Goal: Task Accomplishment & Management: Manage account settings

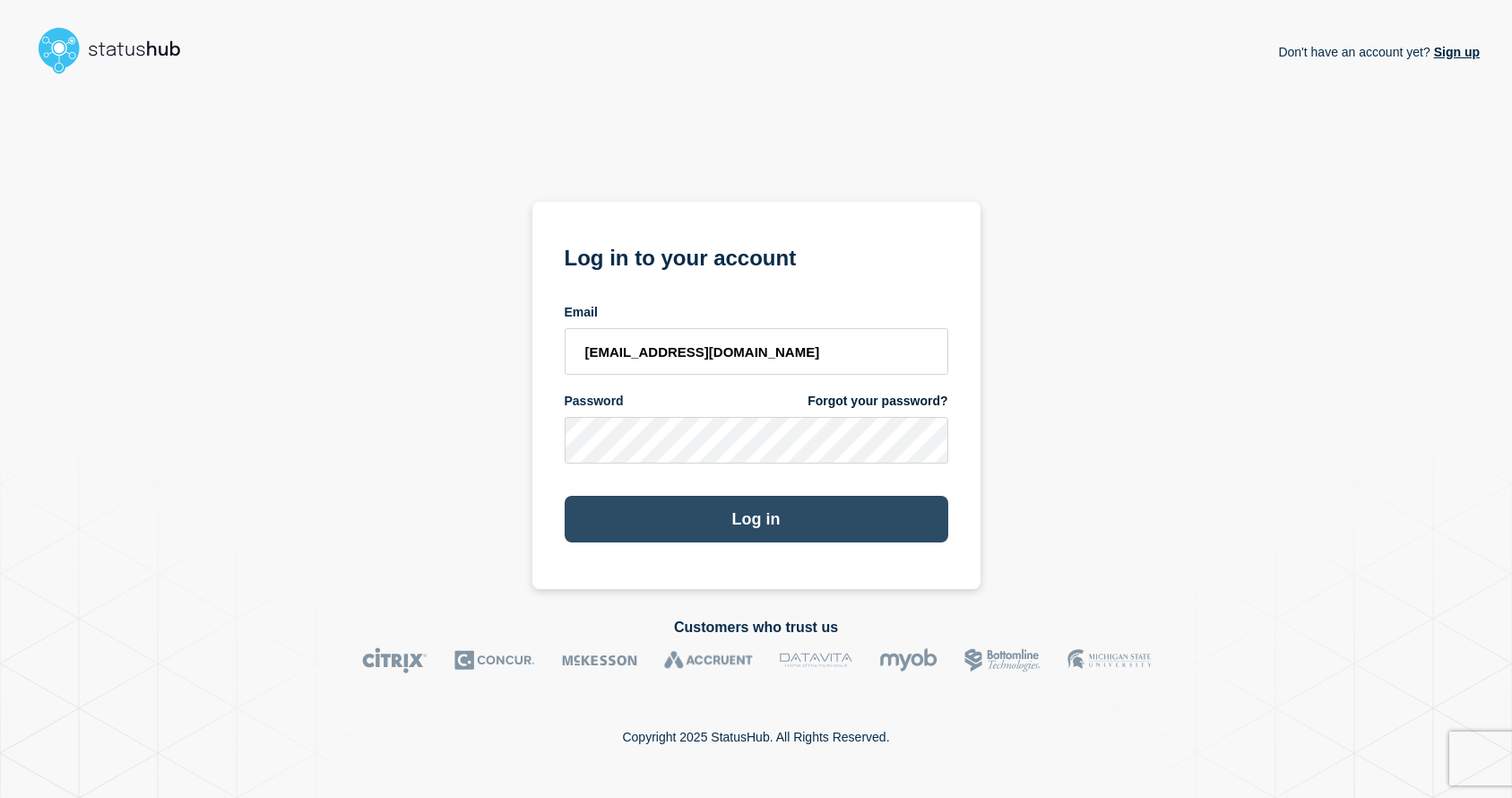
click at [786, 519] on button "Log in" at bounding box center [756, 518] width 383 height 47
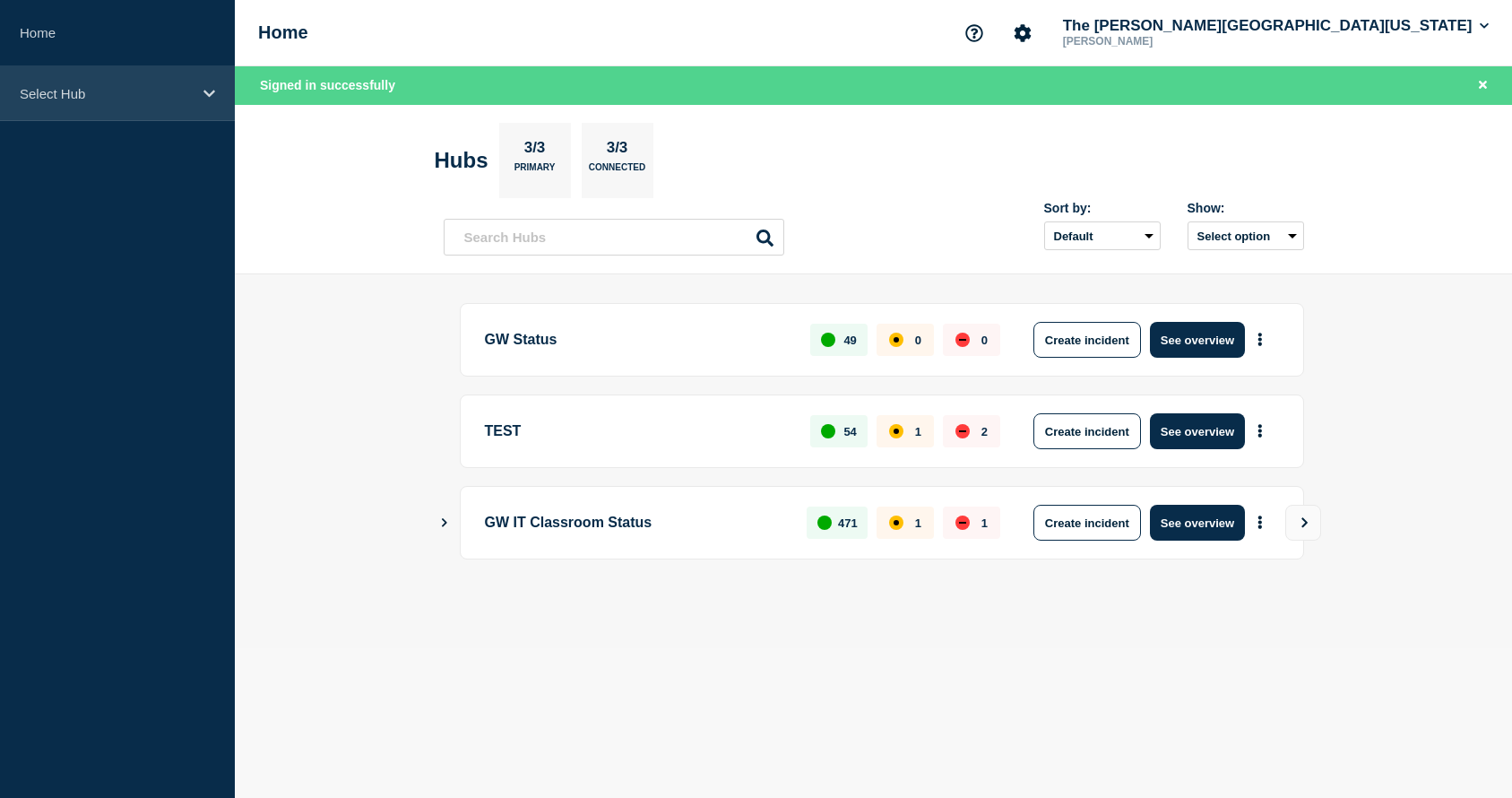
click at [88, 93] on p "Select Hub" at bounding box center [106, 93] width 172 height 15
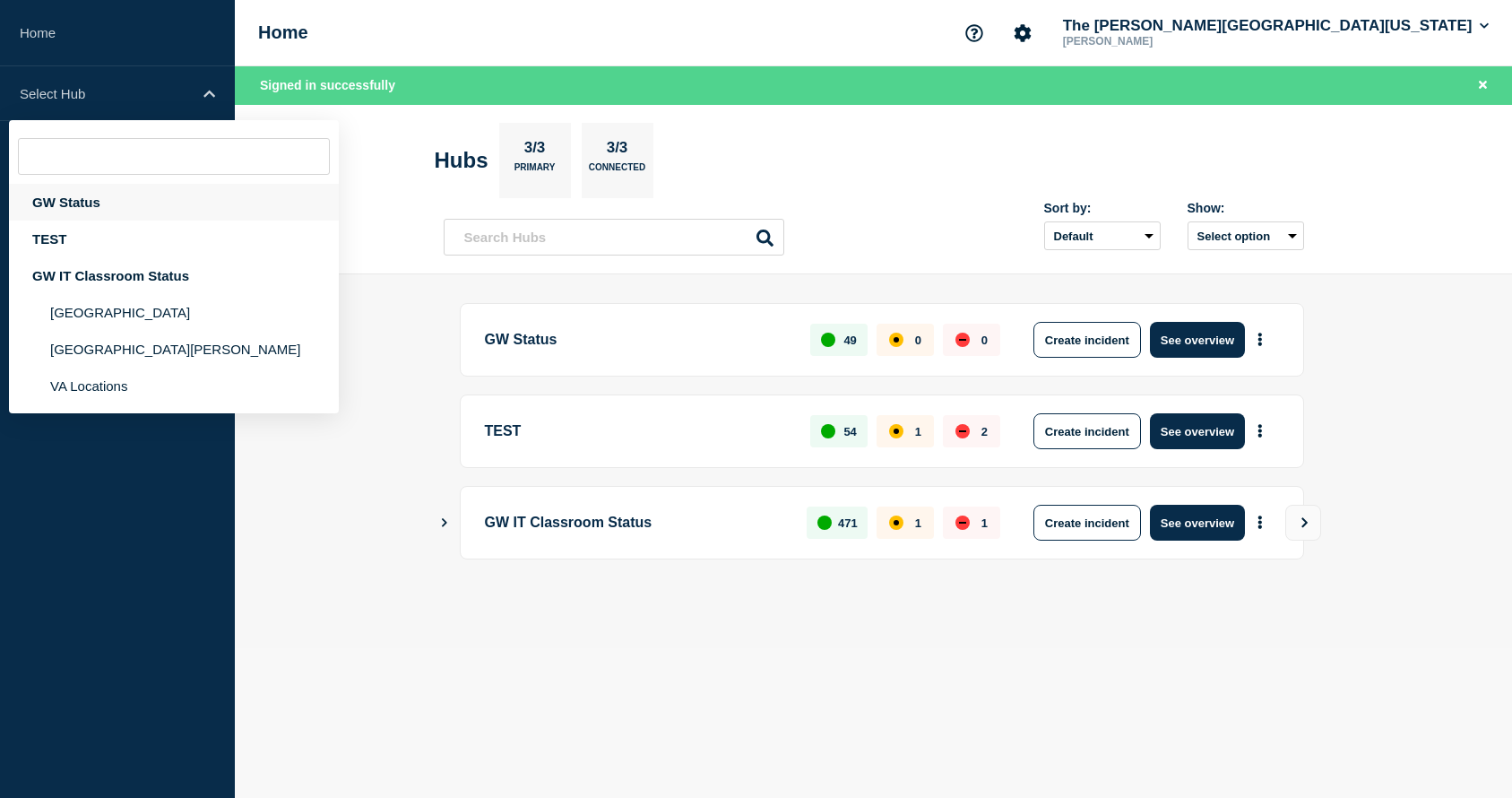
click at [62, 203] on div "GW Status" at bounding box center [173, 202] width 330 height 37
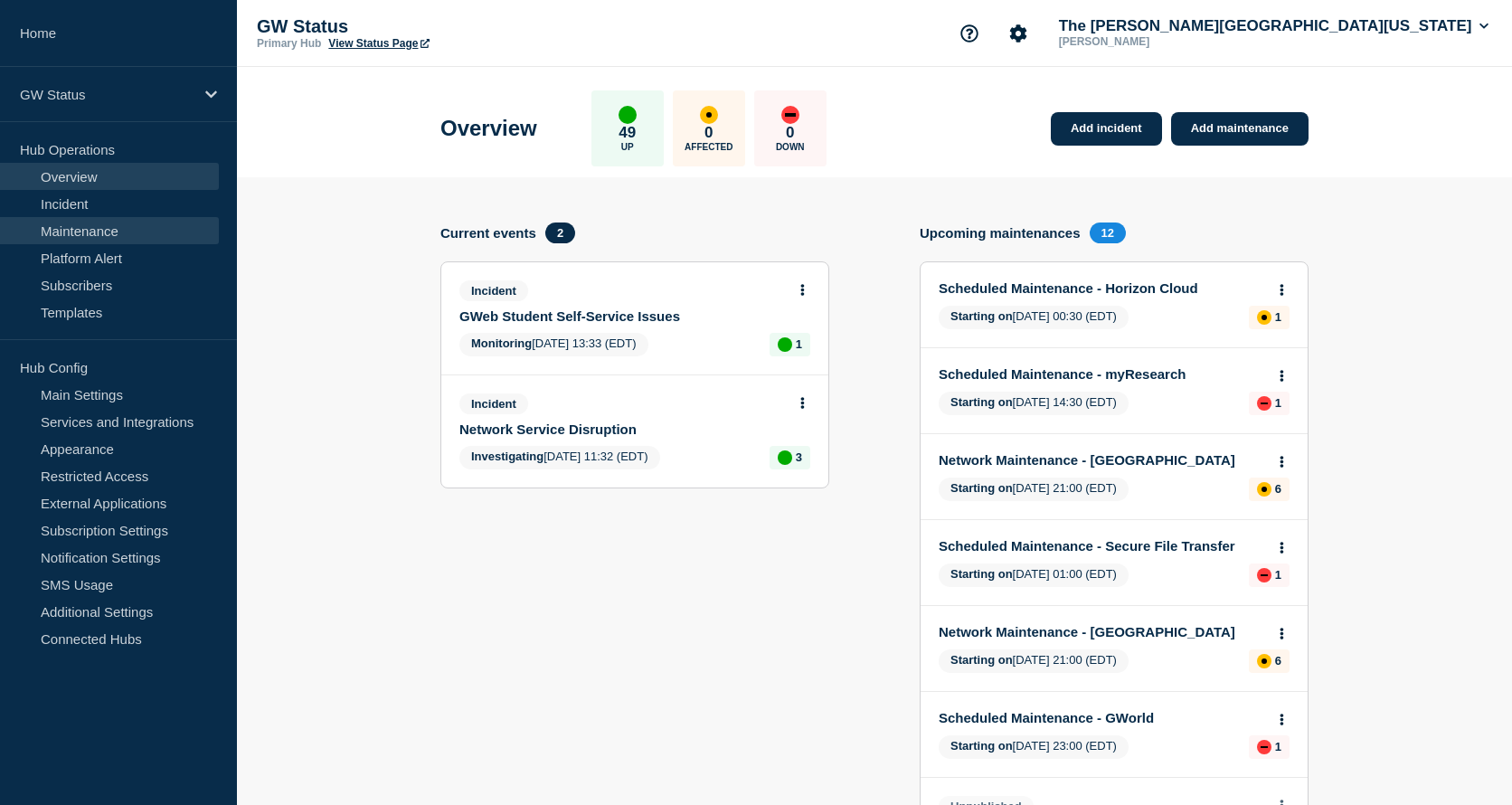
click at [60, 225] on link "Maintenance" at bounding box center [109, 230] width 219 height 27
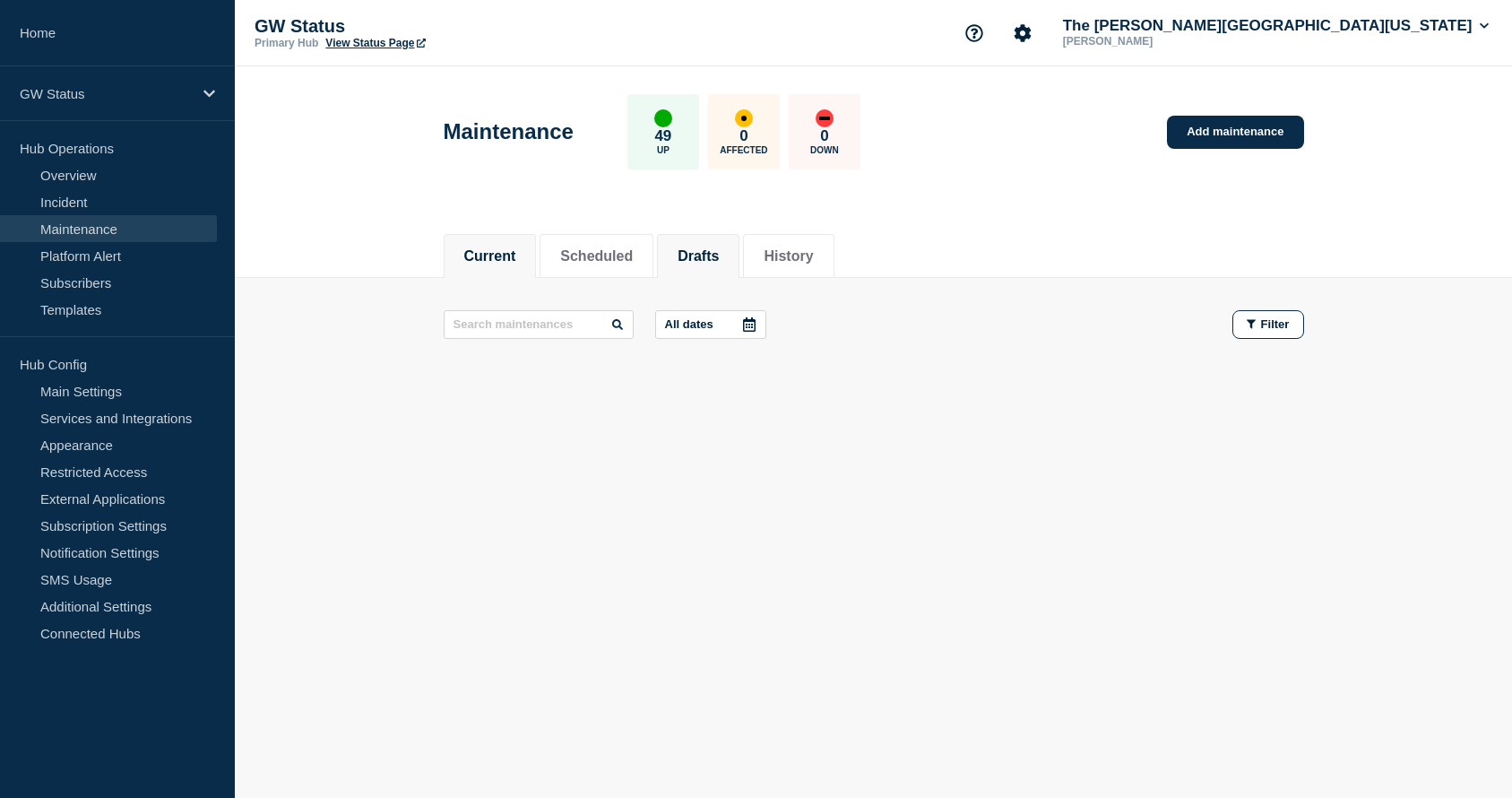
click at [700, 255] on button "Drafts" at bounding box center [697, 256] width 41 height 16
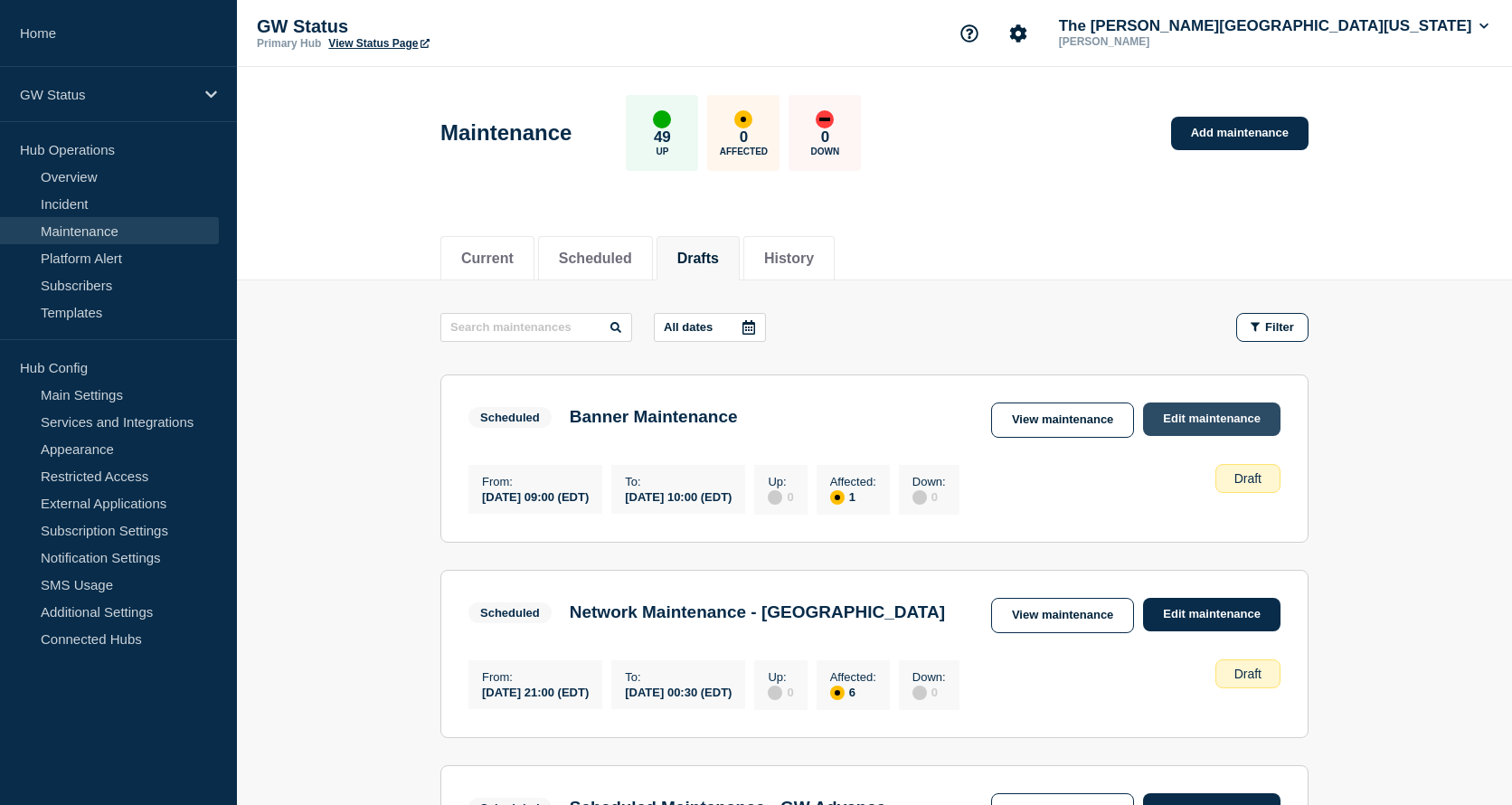
click at [1196, 416] on link "Edit maintenance" at bounding box center [1211, 418] width 137 height 34
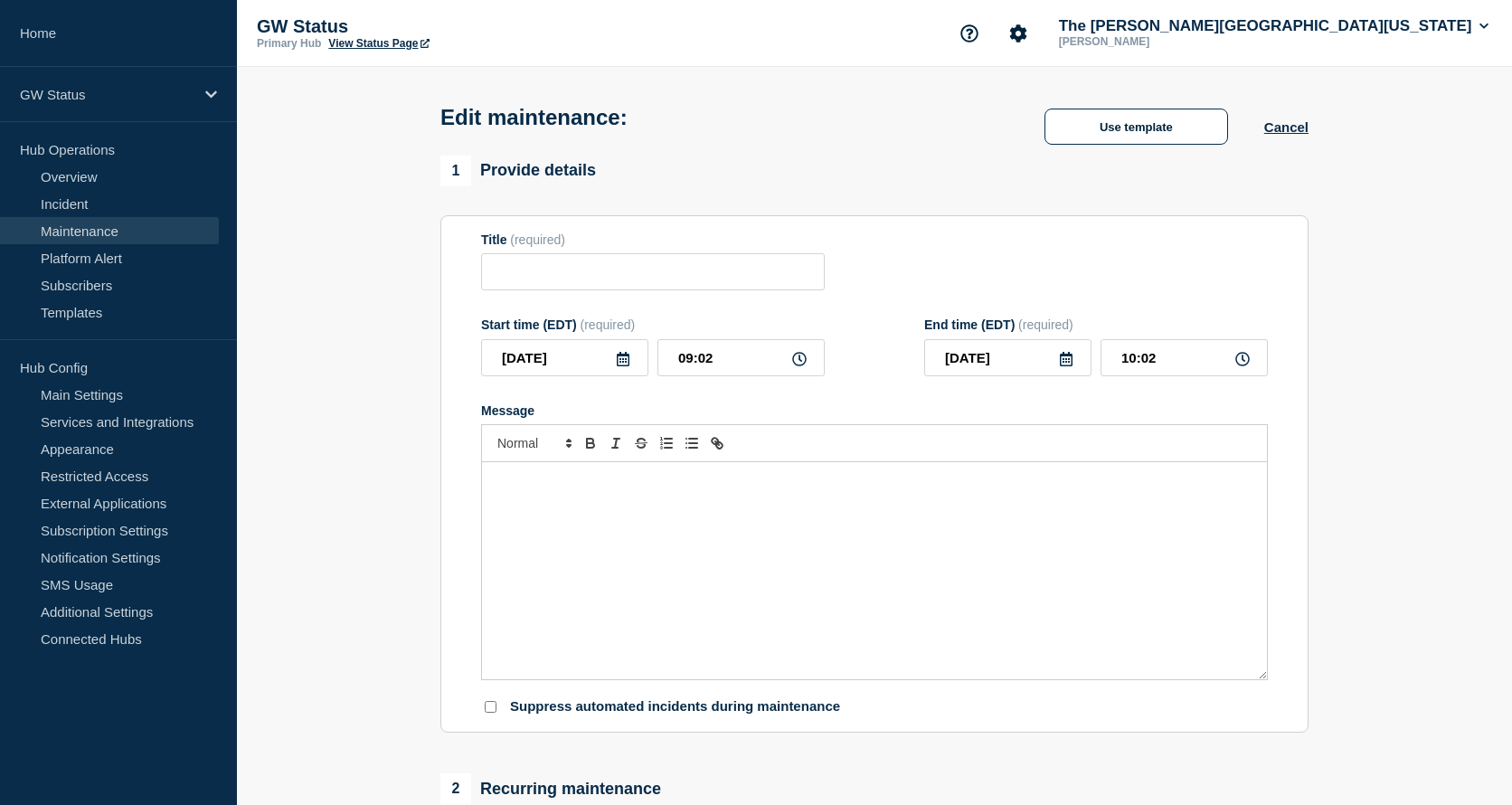
type input "Banner Maintenance"
type input "[DATE]"
type input "09:00"
type input "[DATE]"
type input "10:00"
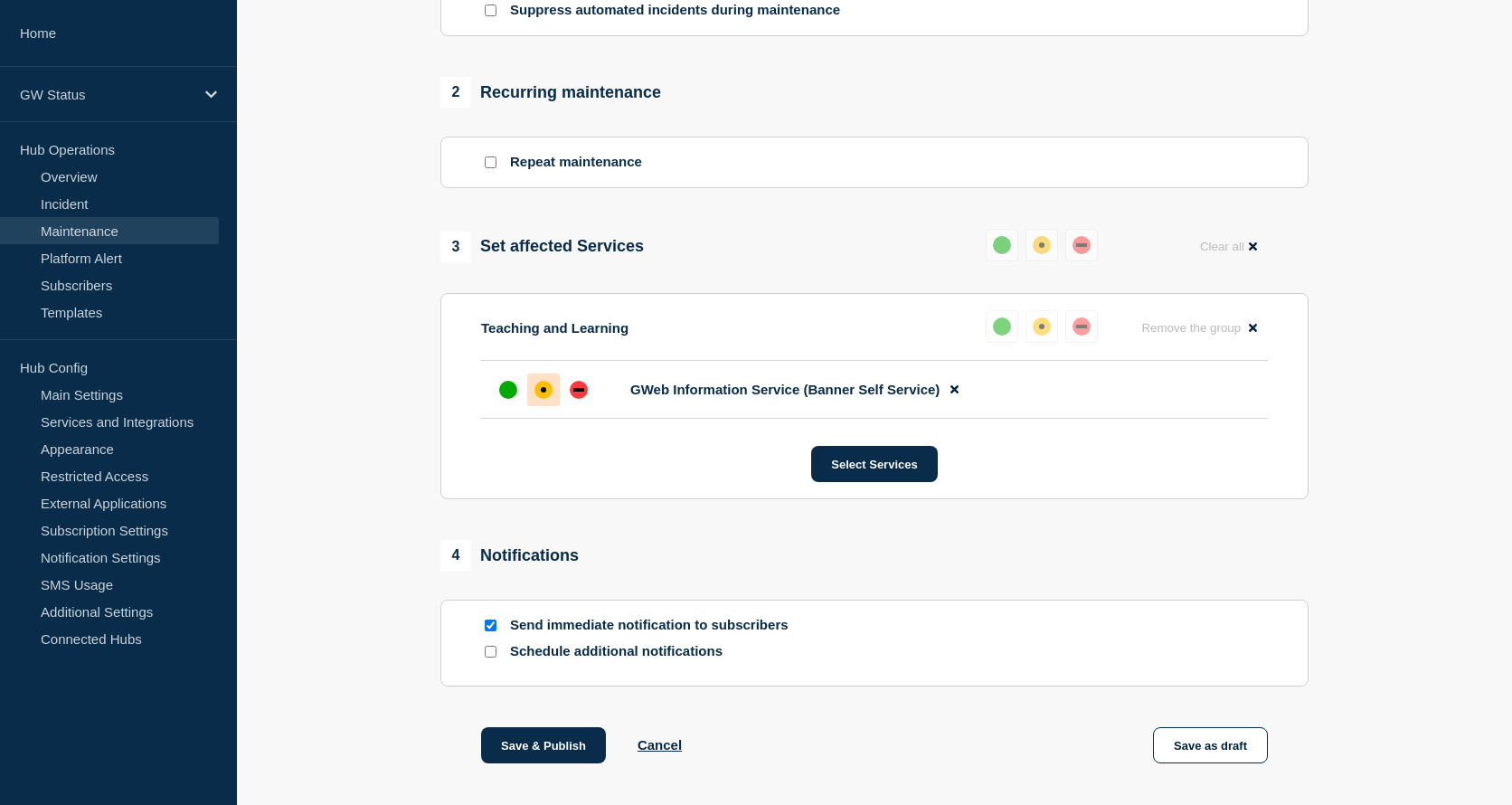
scroll to position [779, 0]
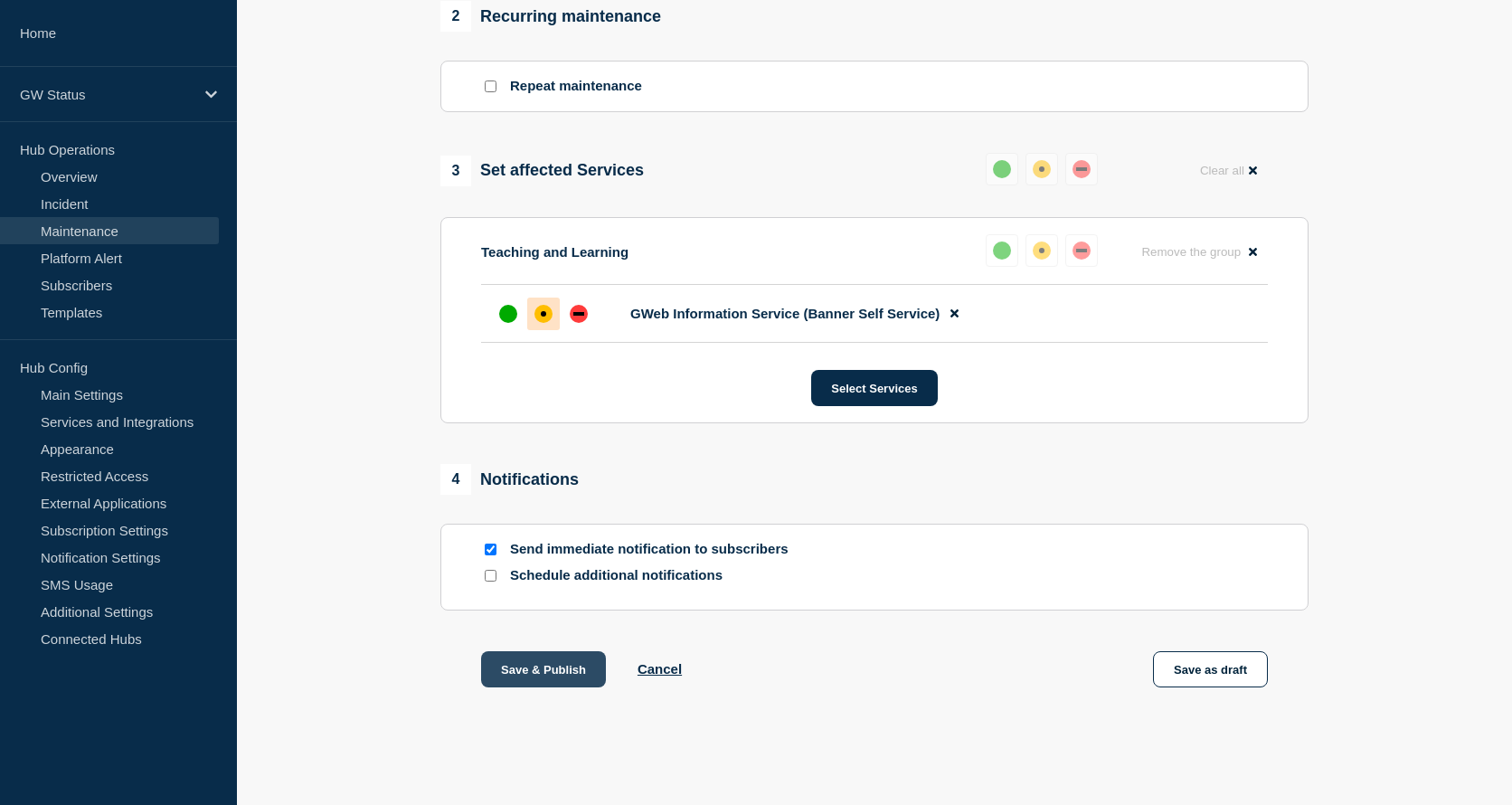
click at [541, 667] on button "Save & Publish" at bounding box center [543, 670] width 125 height 36
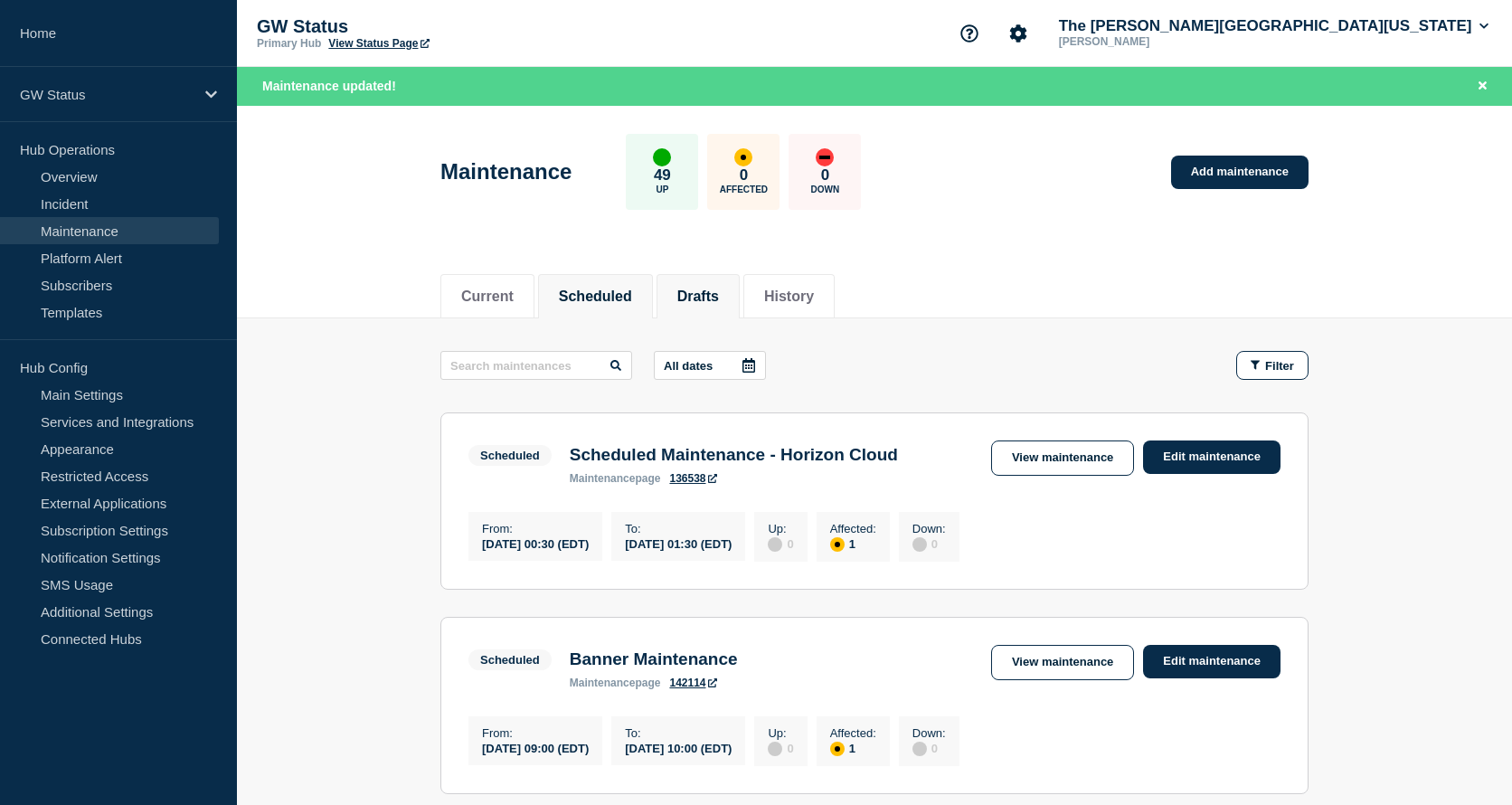
click at [719, 289] on button "Drafts" at bounding box center [697, 296] width 41 height 16
